Goal: Information Seeking & Learning: Learn about a topic

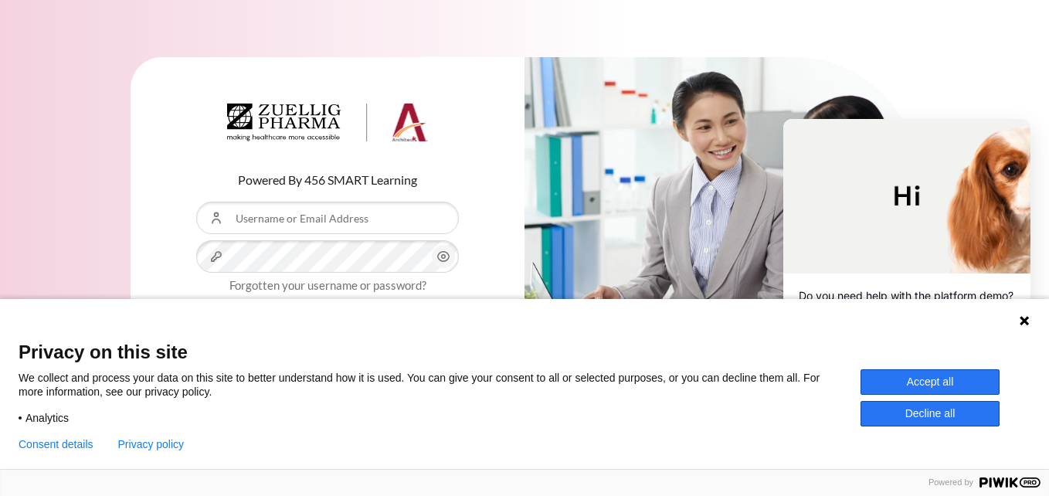
click at [1027, 322] on icon at bounding box center [1024, 320] width 9 height 9
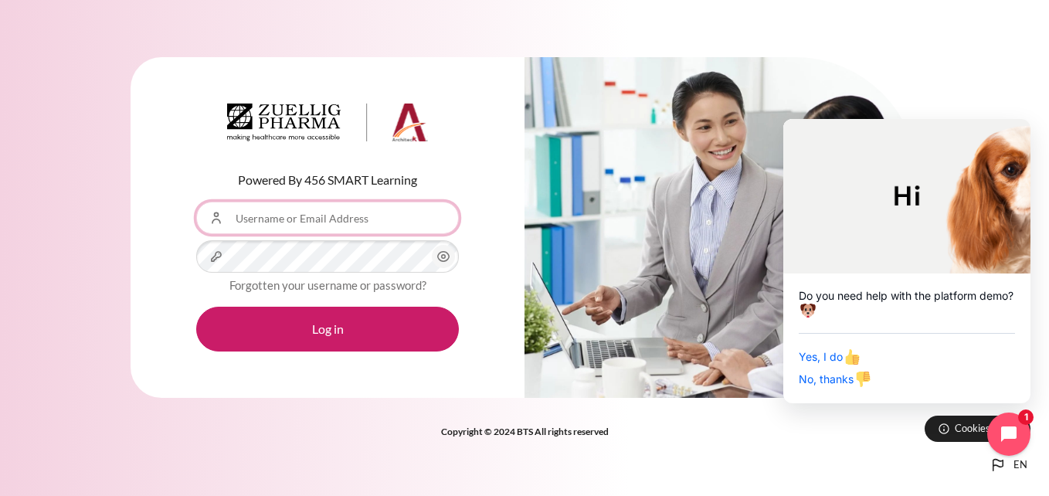
click at [276, 219] on input "Username or Email Address" at bounding box center [327, 218] width 263 height 32
type input "[EMAIL_ADDRESS][DOMAIN_NAME]"
click at [441, 257] on icon "Content" at bounding box center [443, 256] width 19 height 19
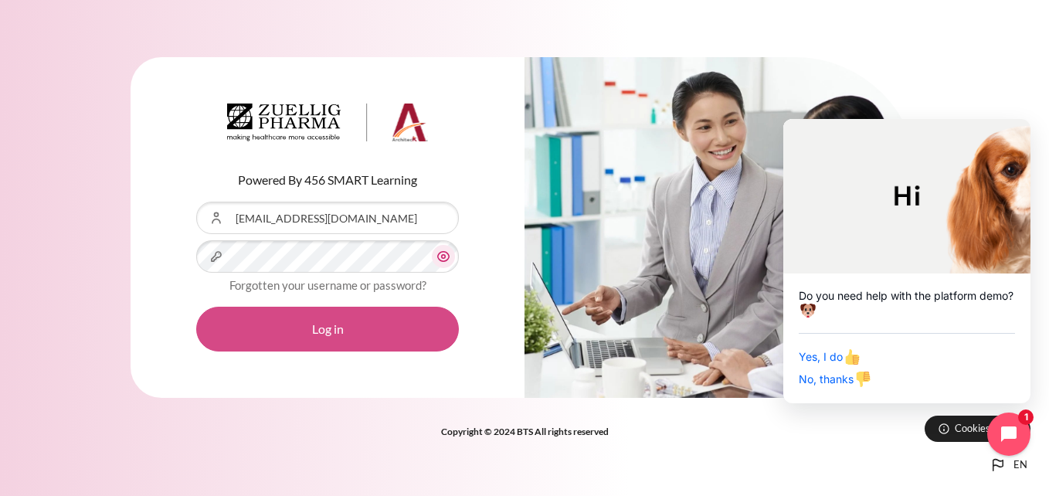
click at [337, 332] on button "Log in" at bounding box center [327, 329] width 263 height 45
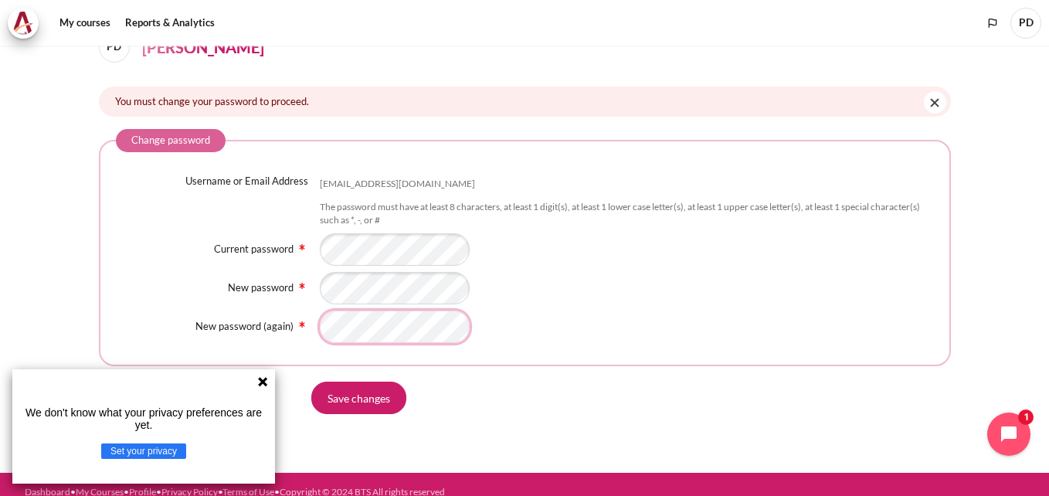
scroll to position [93, 0]
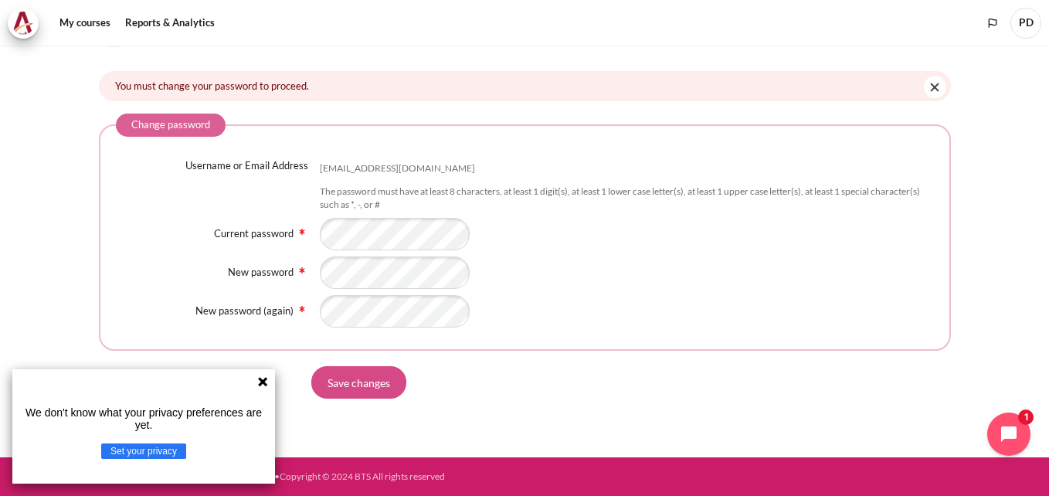
click at [384, 389] on input "Save changes" at bounding box center [358, 382] width 95 height 32
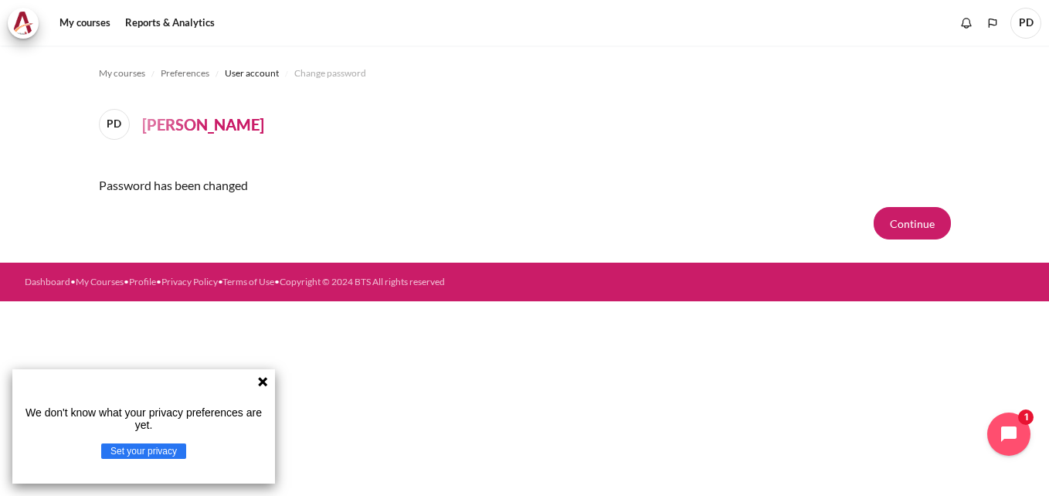
click at [262, 380] on icon at bounding box center [262, 381] width 9 height 9
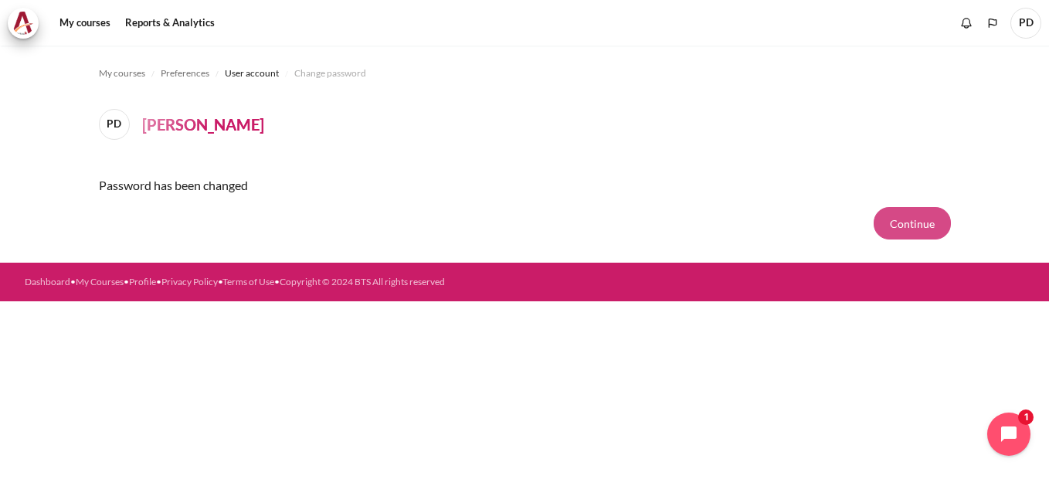
click at [905, 226] on button "Continue" at bounding box center [912, 223] width 77 height 32
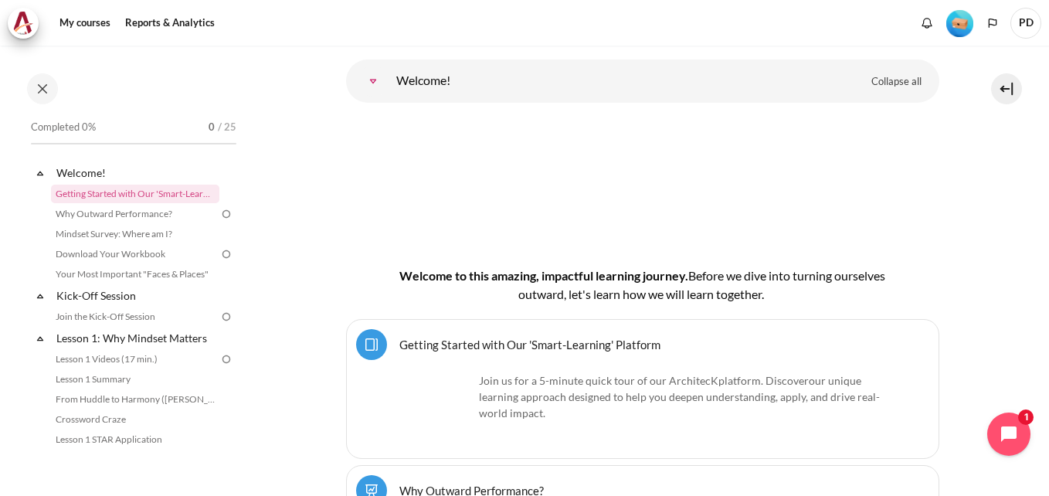
scroll to position [232, 0]
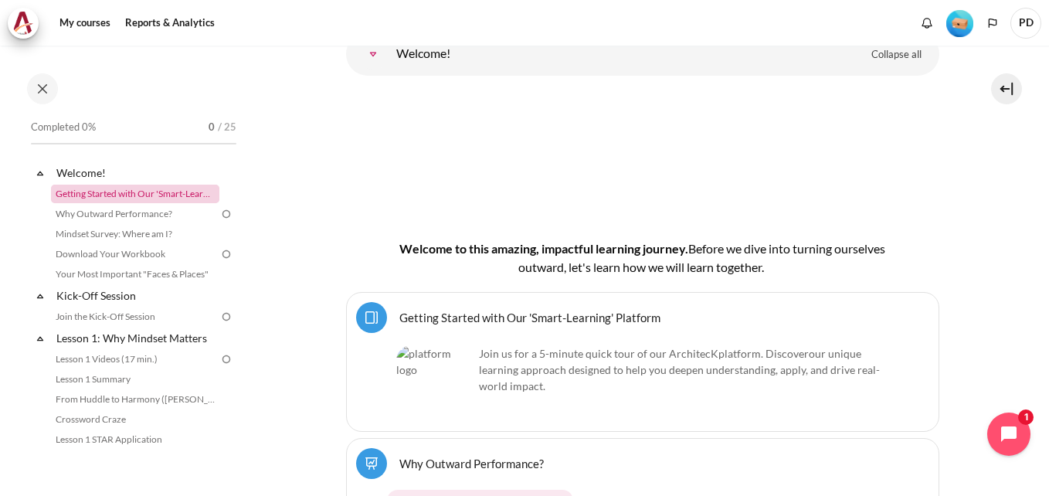
click at [176, 199] on link "Getting Started with Our 'Smart-Learning' Platform" at bounding box center [135, 194] width 168 height 19
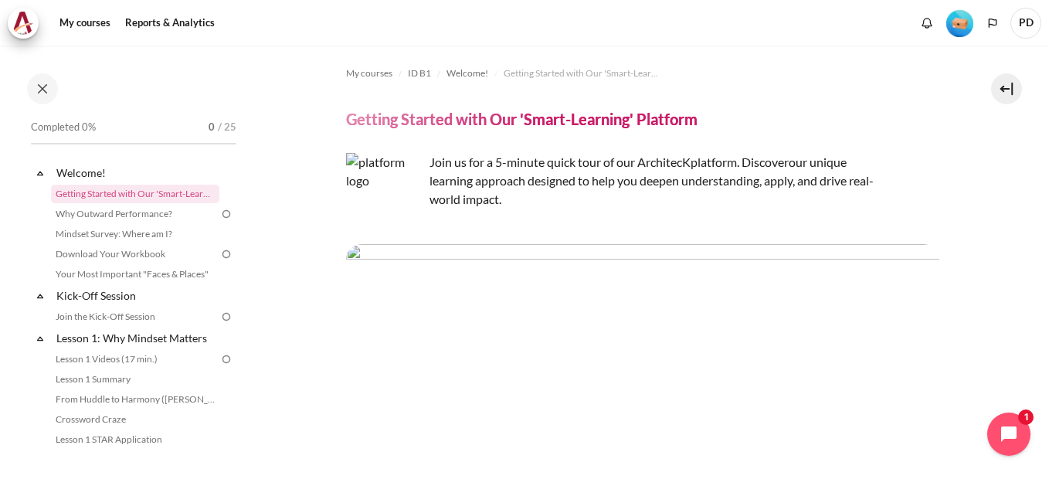
click at [963, 31] on img "Level #1" at bounding box center [959, 23] width 27 height 27
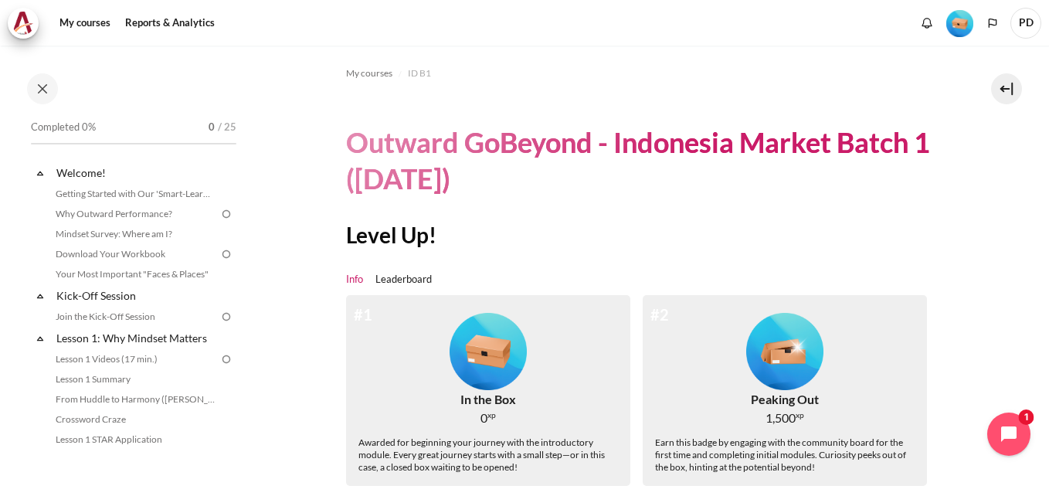
click at [219, 212] on img at bounding box center [226, 214] width 14 height 14
click at [185, 195] on link "Getting Started with Our 'Smart-Learning' Platform" at bounding box center [135, 194] width 168 height 19
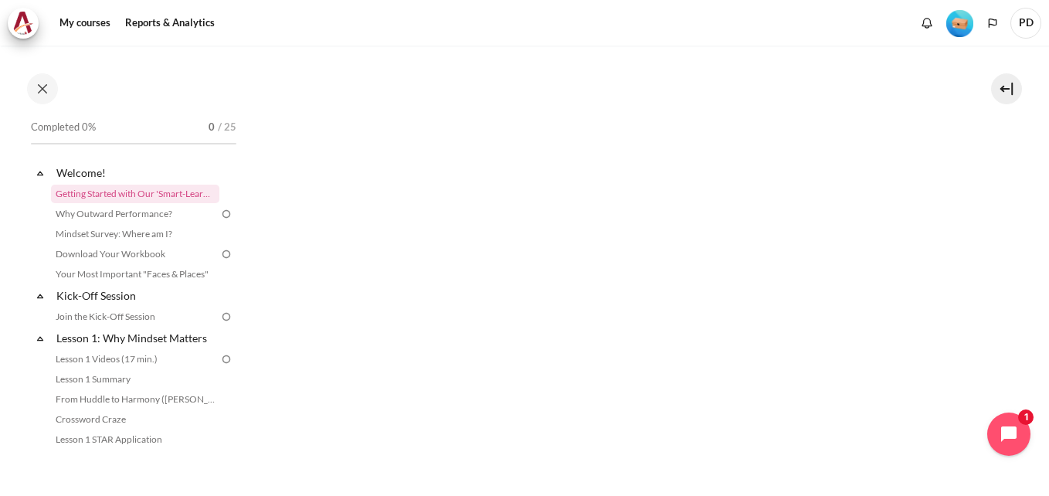
scroll to position [309, 0]
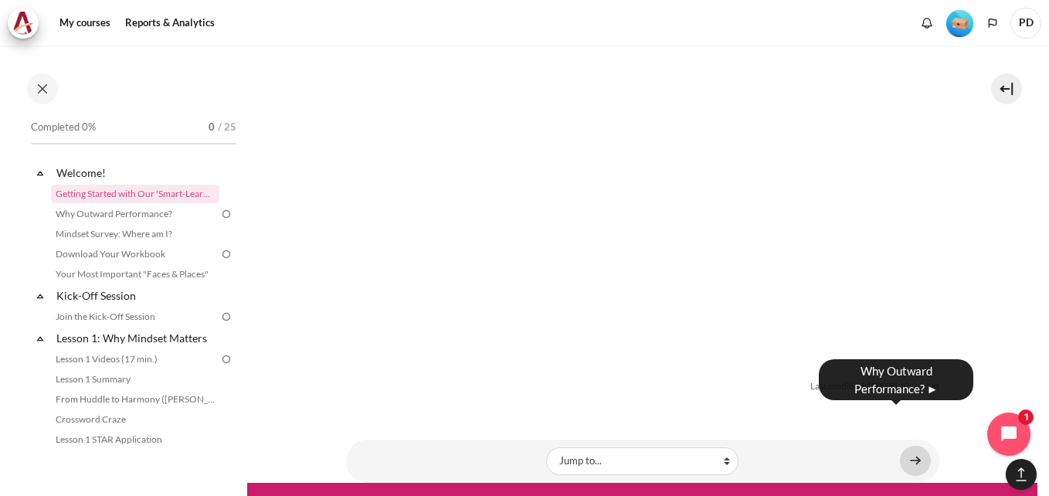
click at [917, 446] on link "Content" at bounding box center [915, 461] width 31 height 30
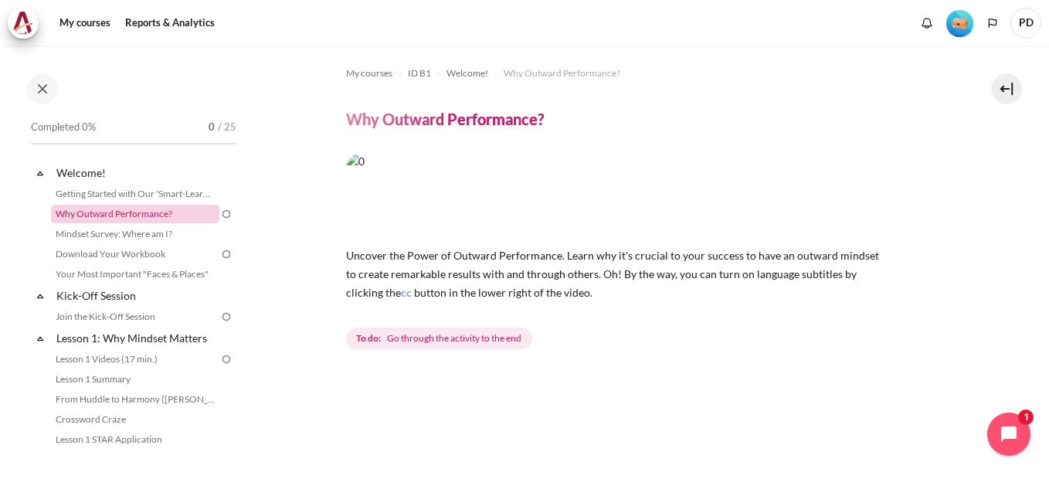
click at [147, 215] on link "Why Outward Performance?" at bounding box center [135, 214] width 168 height 19
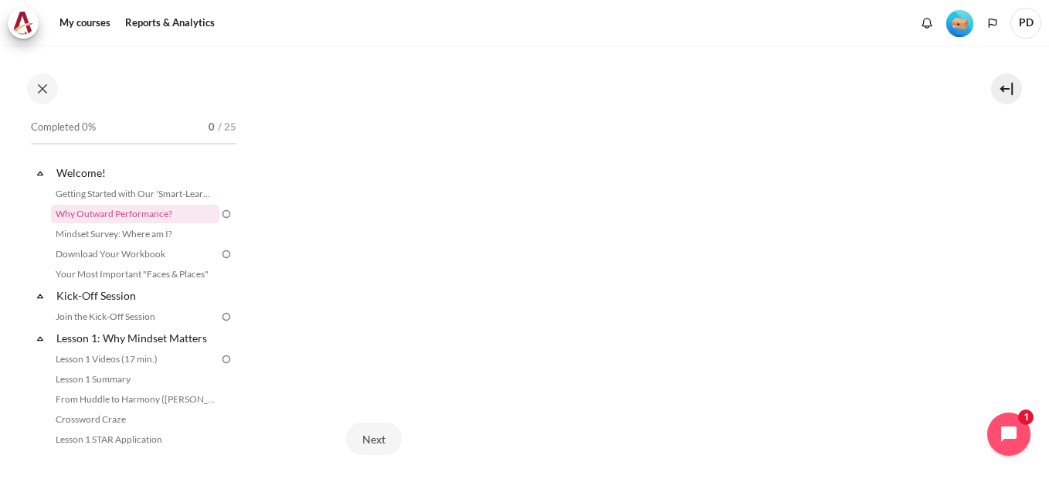
scroll to position [386, 0]
